Goal: Task Accomplishment & Management: Manage account settings

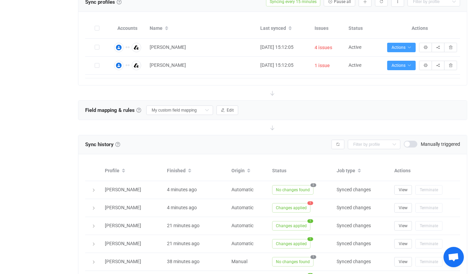
scroll to position [485, 0]
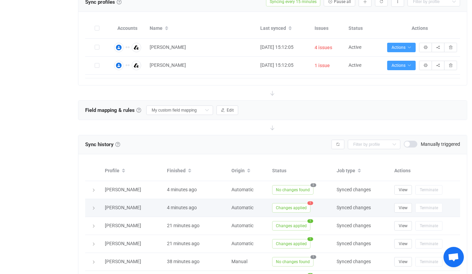
click at [94, 205] on div at bounding box center [94, 208] width 10 height 7
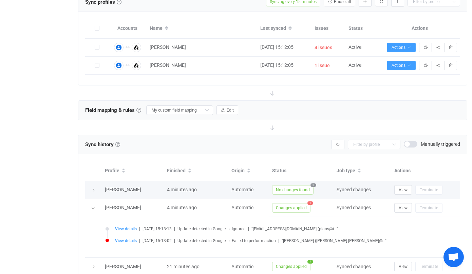
click at [92, 189] on icon at bounding box center [94, 191] width 4 height 4
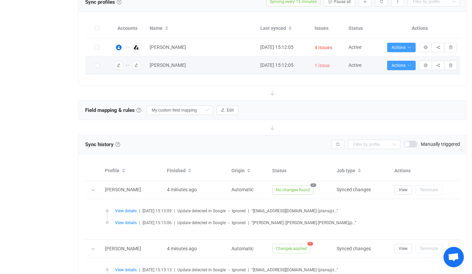
click at [320, 65] on span "1 issue" at bounding box center [322, 66] width 15 height 8
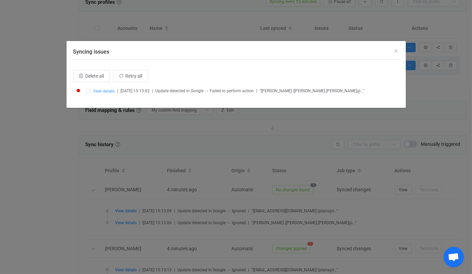
click at [102, 91] on span "View details" at bounding box center [104, 91] width 22 height 5
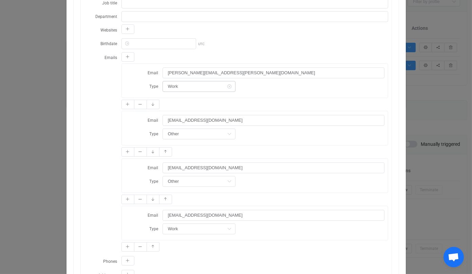
scroll to position [261, 0]
click at [381, 114] on icon "dialog" at bounding box center [379, 119] width 8 height 11
click at [226, 128] on icon "dialog" at bounding box center [230, 133] width 8 height 11
click at [244, 135] on div "Email Type Home Work Other" at bounding box center [255, 128] width 266 height 34
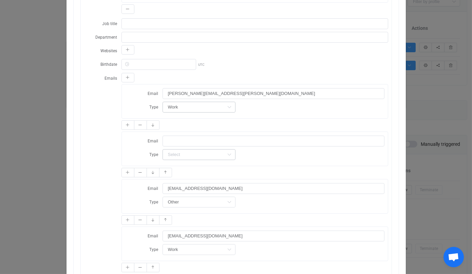
scroll to position [245, 0]
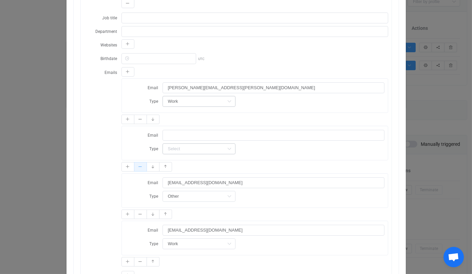
click at [140, 165] on icon "dialog" at bounding box center [141, 167] width 4 height 4
type input "[EMAIL_ADDRESS][DOMAIN_NAME]"
type input "Other"
type input "[EMAIL_ADDRESS][DOMAIN_NAME]"
type input "Work"
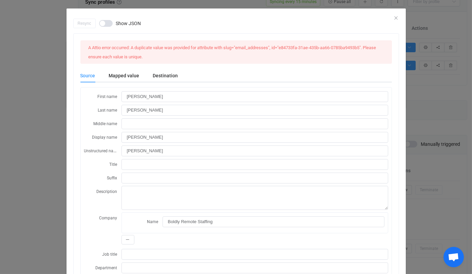
scroll to position [0, 0]
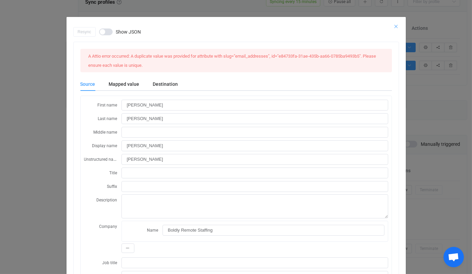
click at [397, 25] on icon "Close" at bounding box center [396, 26] width 5 height 5
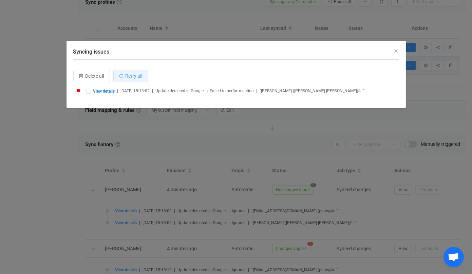
click at [128, 82] on button "Retry all" at bounding box center [130, 76] width 35 height 12
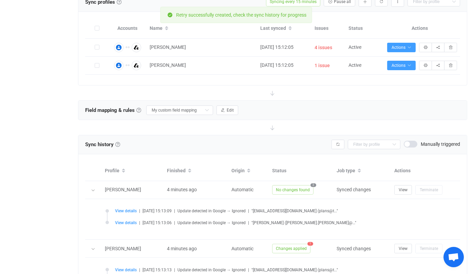
scroll to position [138, 0]
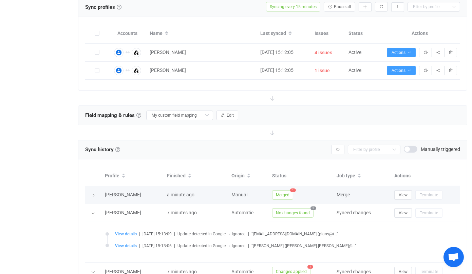
click at [93, 194] on icon at bounding box center [94, 196] width 4 height 4
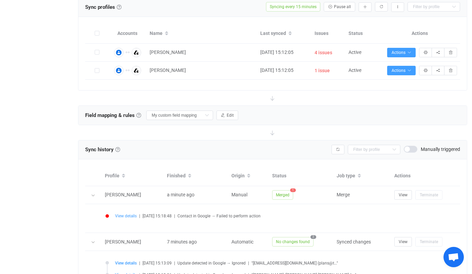
click at [130, 214] on span "View details" at bounding box center [126, 216] width 22 height 5
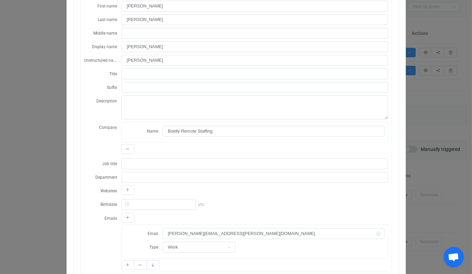
scroll to position [0, 0]
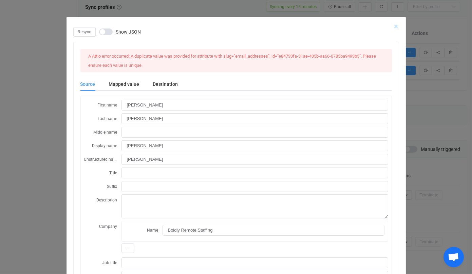
click at [396, 25] on icon "Close" at bounding box center [396, 26] width 5 height 5
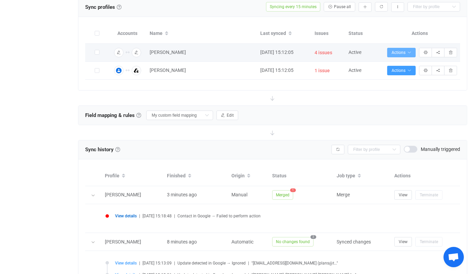
click at [408, 50] on span "Actions" at bounding box center [402, 52] width 20 height 5
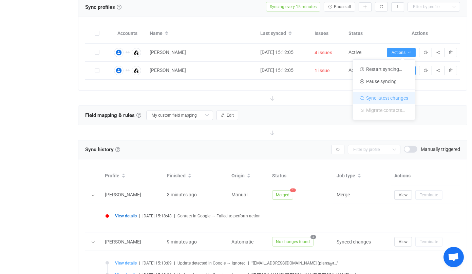
click at [412, 97] on li "Sync latest changes" at bounding box center [384, 97] width 62 height 15
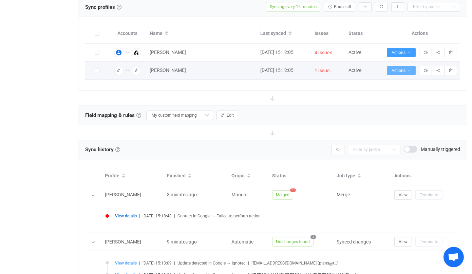
click at [409, 71] on button "Actions" at bounding box center [402, 71] width 29 height 10
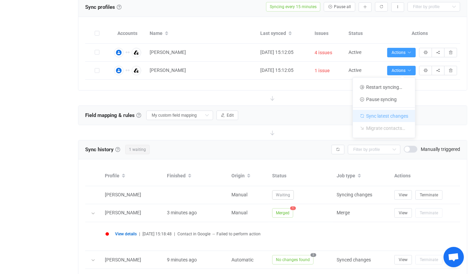
click at [407, 113] on li "Sync latest changes" at bounding box center [384, 115] width 62 height 15
